Goal: Task Accomplishment & Management: Manage account settings

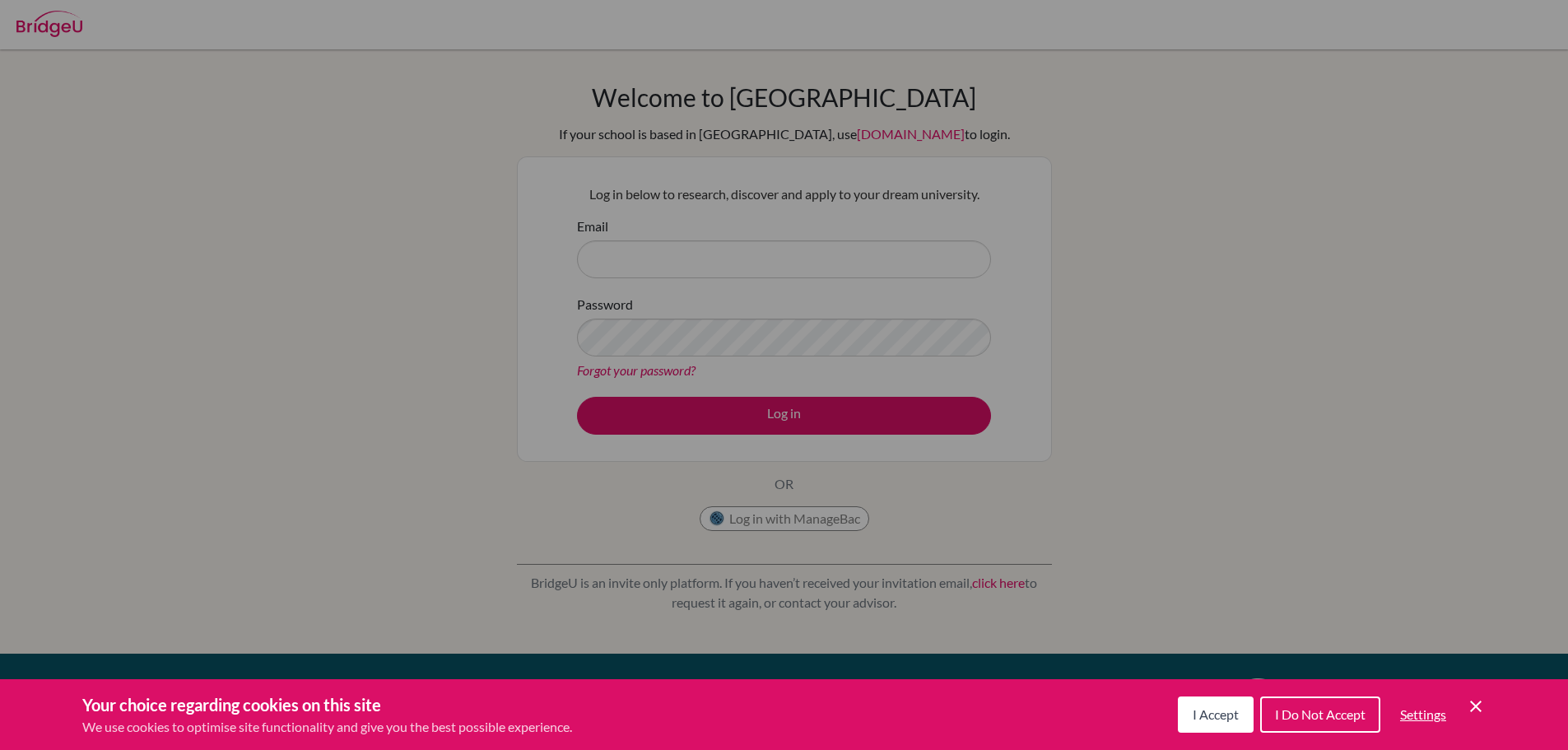
click at [1469, 705] on icon "Cookie Control Close Icon" at bounding box center [1475, 706] width 19 height 19
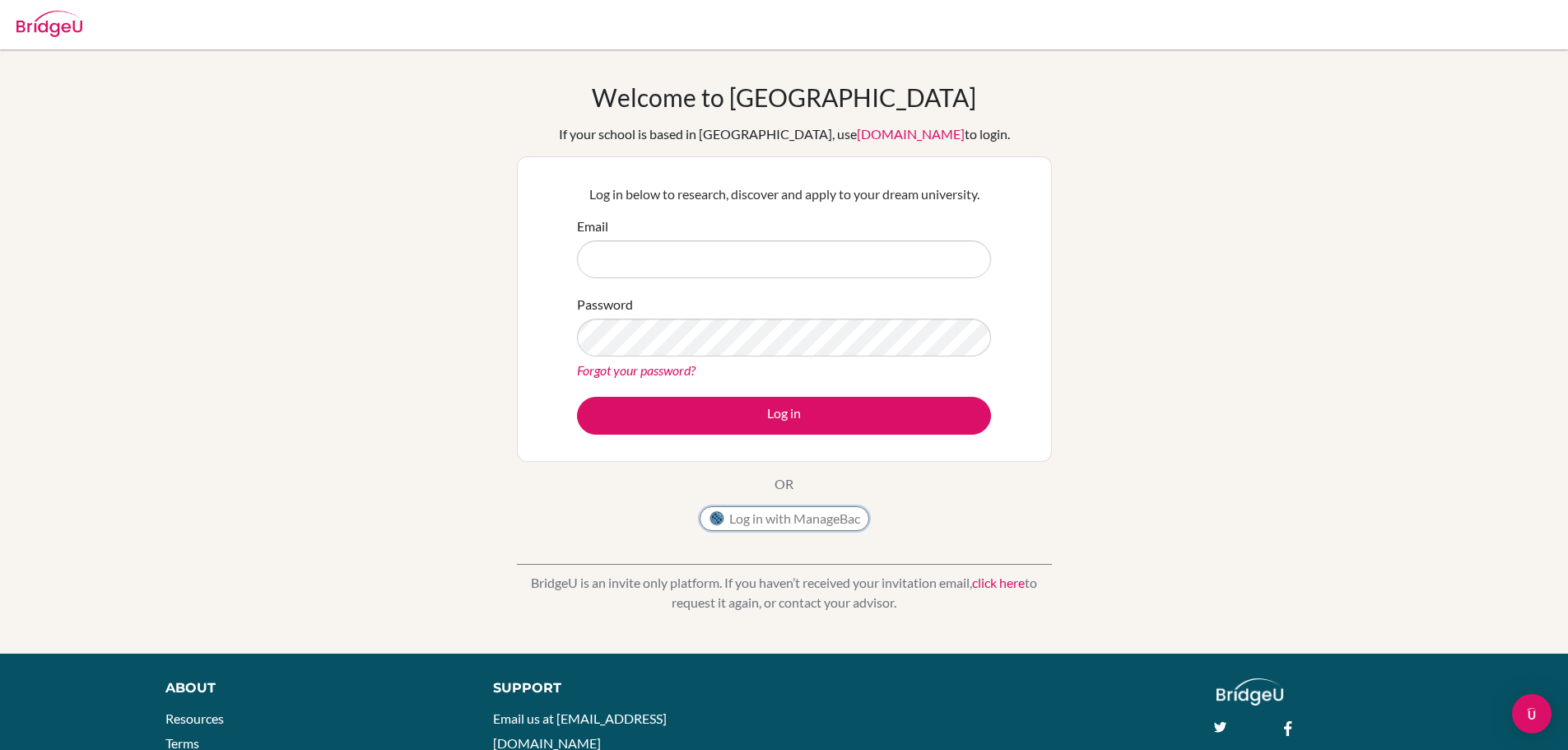
click at [834, 527] on button "Log in with ManageBac" at bounding box center [784, 518] width 169 height 24
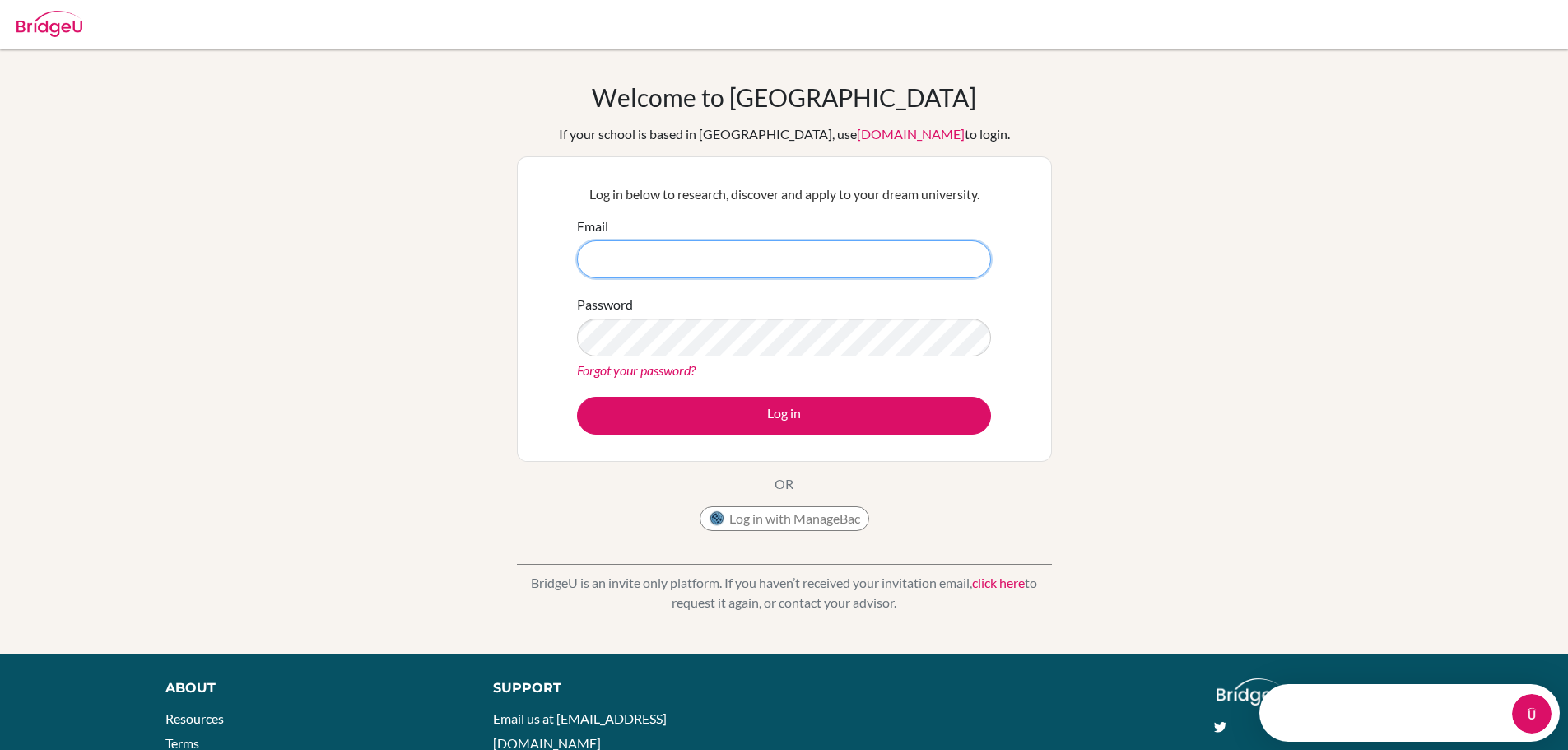
type input "s23-0165@reedleyschool.com"
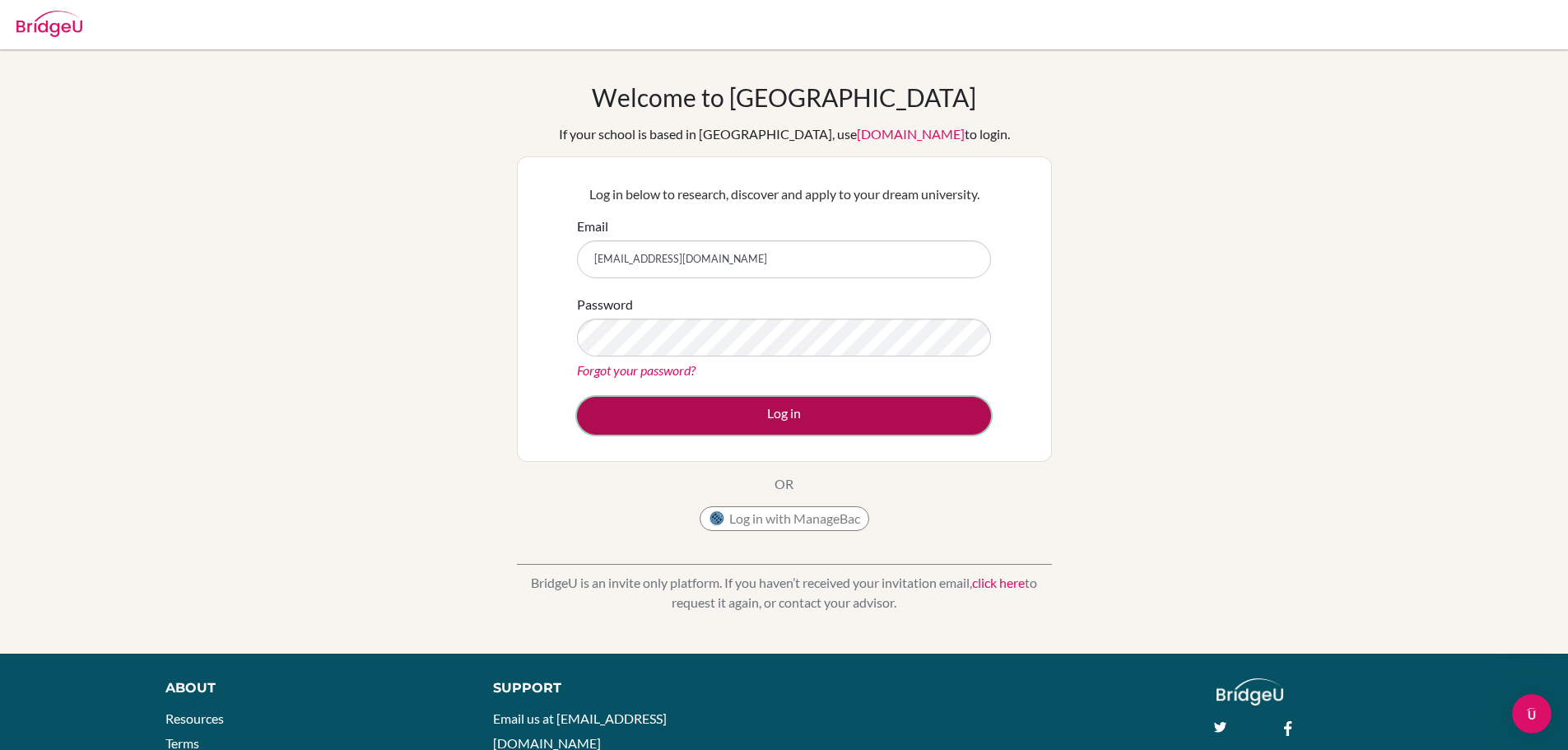
click at [773, 422] on button "Log in" at bounding box center [784, 415] width 414 height 38
